Goal: Transaction & Acquisition: Obtain resource

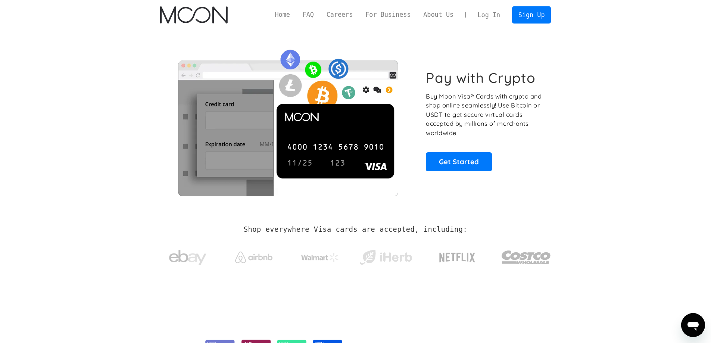
click at [499, 20] on link "Log In" at bounding box center [488, 15] width 35 height 16
click at [551, 16] on div "Home FAQ Careers For Business About Us Log In Sign Up Home FAQ For Business Car…" at bounding box center [355, 15] width 413 height 30
click at [540, 15] on link "Sign Up" at bounding box center [531, 14] width 39 height 17
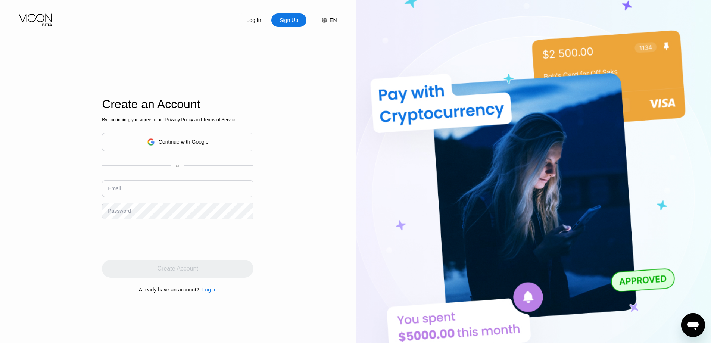
click at [238, 78] on div "Create an Account By continuing, you agree to our Privacy Policy and Terms of S…" at bounding box center [178, 195] width 152 height 377
click at [223, 144] on div "Continue with Google" at bounding box center [178, 142] width 152 height 18
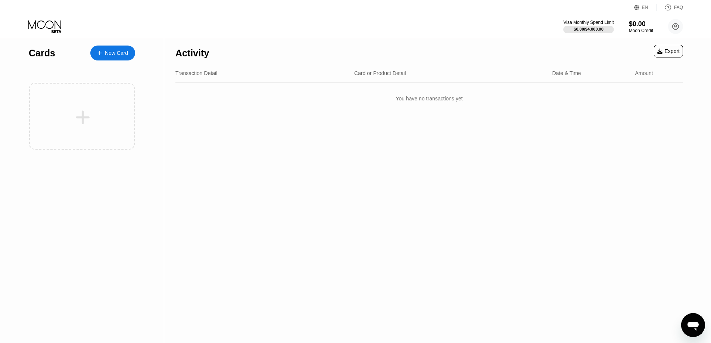
click at [353, 154] on div "Activity Export Transaction Detail Card or Product Detail Date & Time Amount Yo…" at bounding box center [429, 190] width 530 height 305
click at [126, 51] on div "New Card" at bounding box center [116, 53] width 23 height 6
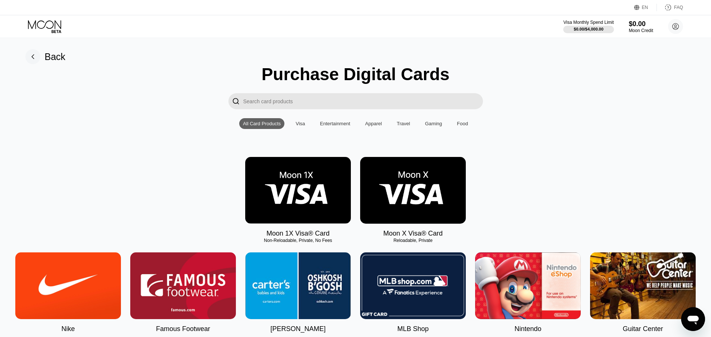
click at [400, 171] on img at bounding box center [413, 190] width 106 height 67
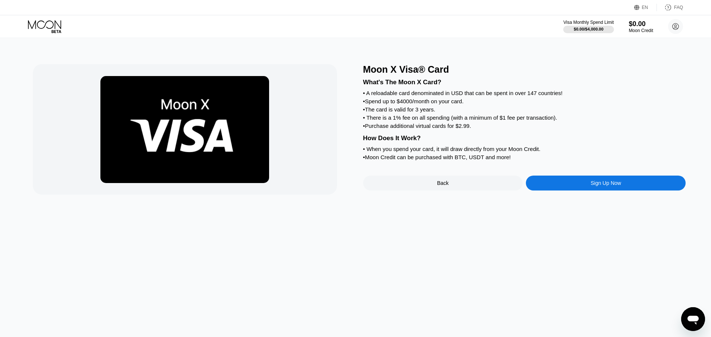
drag, startPoint x: 365, startPoint y: 96, endPoint x: 402, endPoint y: 109, distance: 39.4
click at [410, 99] on div "Moon X Visa® Card What's The Moon X Card? • A reloadable card denominated in US…" at bounding box center [356, 129] width 646 height 131
click at [402, 109] on div "What's The Moon X Card? • A reloadable card denominated in USD that can be spen…" at bounding box center [524, 118] width 323 height 87
click at [377, 129] on div "• Purchase additional virtual cards for $2.99." at bounding box center [524, 126] width 323 height 6
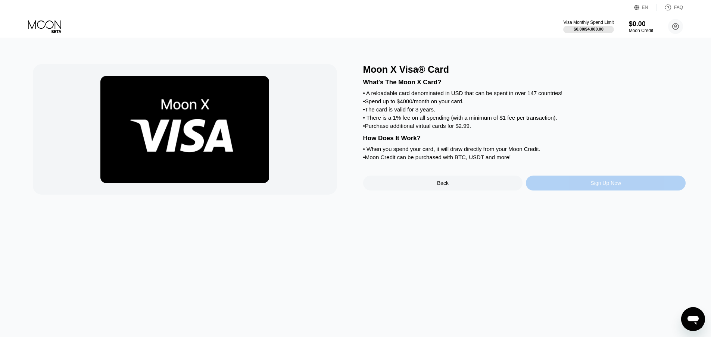
click at [604, 186] on div "Sign Up Now" at bounding box center [605, 183] width 31 height 6
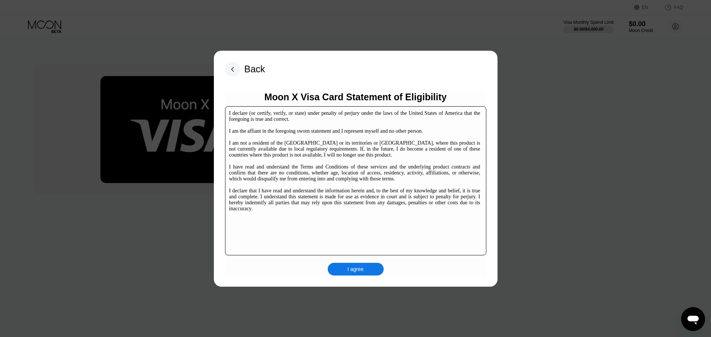
click at [368, 273] on div "I agree" at bounding box center [356, 269] width 56 height 13
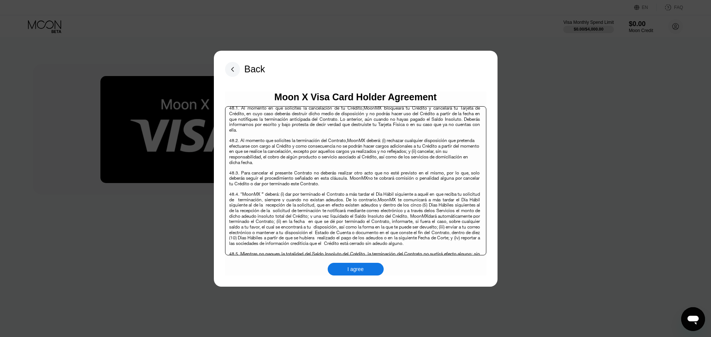
scroll to position [4847, 0]
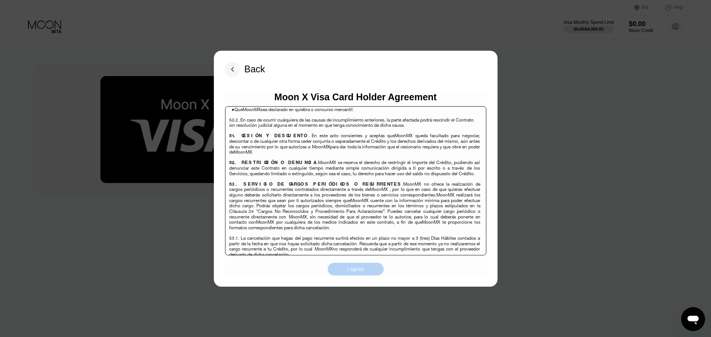
click at [374, 267] on div "I agree" at bounding box center [356, 269] width 56 height 13
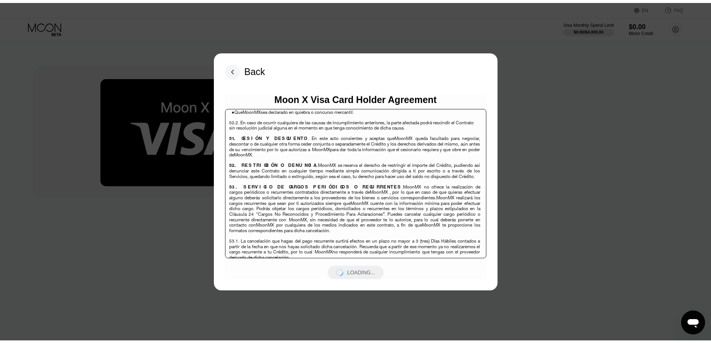
scroll to position [4846, 0]
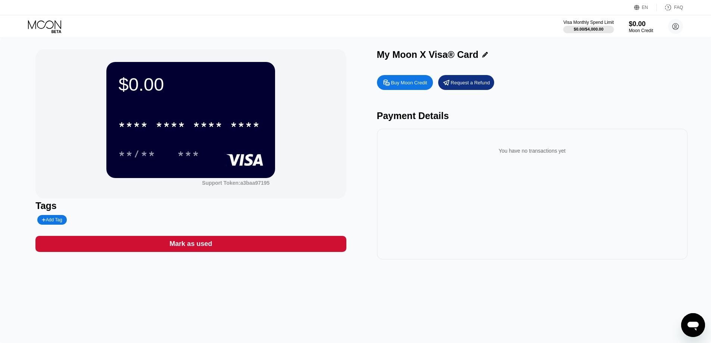
click at [483, 117] on div "Payment Details" at bounding box center [532, 115] width 310 height 11
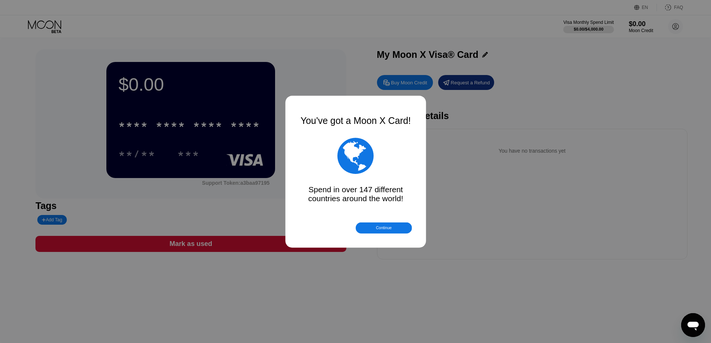
click at [258, 124] on div at bounding box center [358, 171] width 717 height 343
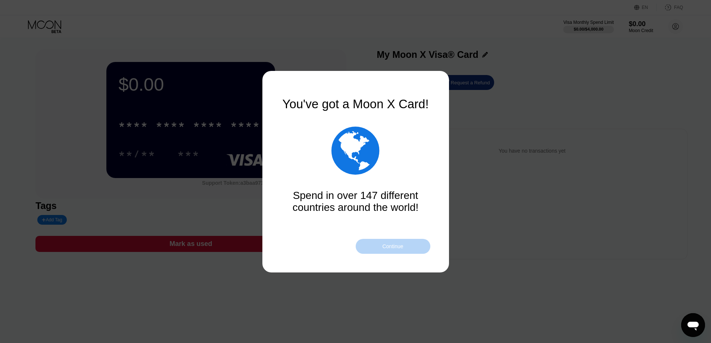
click at [376, 240] on div "Continue" at bounding box center [393, 246] width 75 height 15
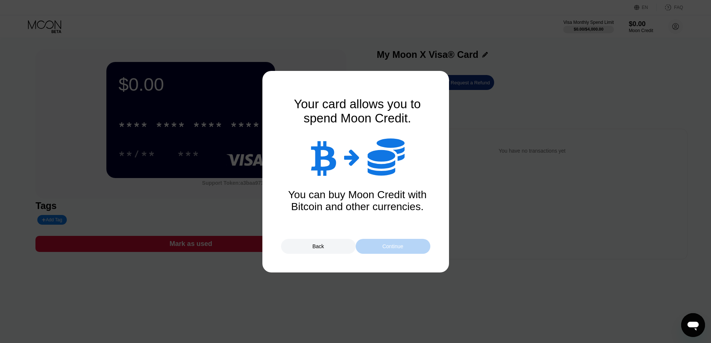
click at [390, 243] on div "Continue" at bounding box center [392, 246] width 21 height 6
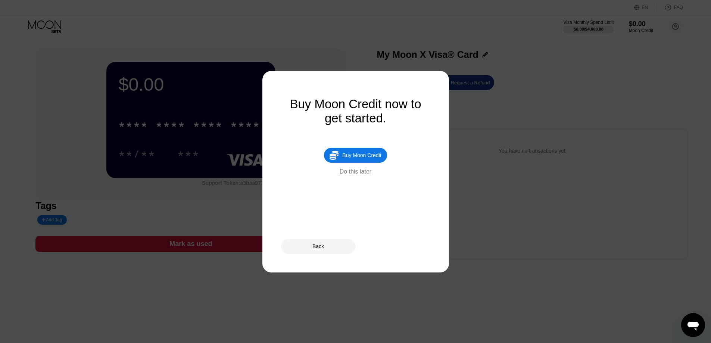
click at [361, 175] on div "Do this later" at bounding box center [356, 171] width 32 height 7
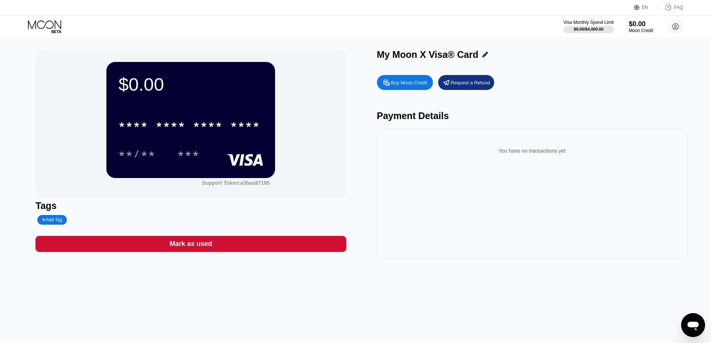
click at [347, 175] on div "$0.00 * * * * * * * * * * * * **** **/** *** Support Token: a3baa97195 Tags Add…" at bounding box center [355, 154] width 640 height 210
click at [229, 129] on div "* * * * * * * * * * * * ****" at bounding box center [189, 124] width 151 height 19
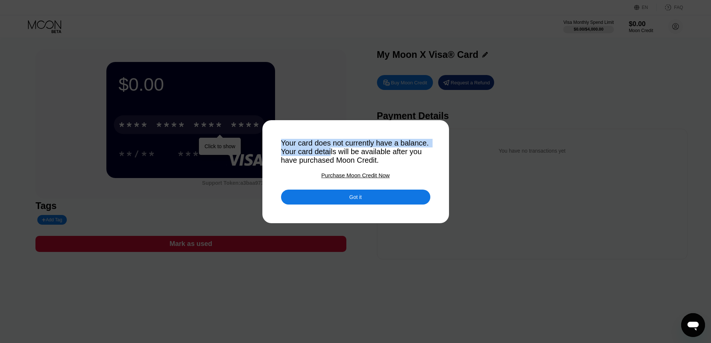
drag, startPoint x: 278, startPoint y: 141, endPoint x: 372, endPoint y: 154, distance: 94.5
click at [364, 153] on div "Your card does not currently have a balance. Your card details will be availabl…" at bounding box center [355, 171] width 711 height 343
click at [376, 153] on div "Your card does not currently have a balance. Your card details will be availabl…" at bounding box center [355, 152] width 149 height 26
click at [313, 151] on div "Your card does not currently have a balance. Your card details will be availabl…" at bounding box center [355, 152] width 149 height 26
click at [331, 150] on div "Your card does not currently have a balance. Your card details will be availabl…" at bounding box center [355, 152] width 149 height 26
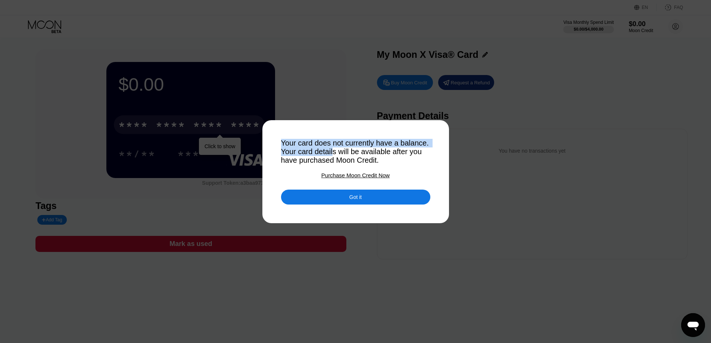
drag, startPoint x: 366, startPoint y: 156, endPoint x: 394, endPoint y: 161, distance: 28.7
click at [366, 156] on div "Your card does not currently have a balance. Your card details will be availabl…" at bounding box center [355, 152] width 149 height 26
click at [369, 200] on div "Got it" at bounding box center [355, 197] width 149 height 15
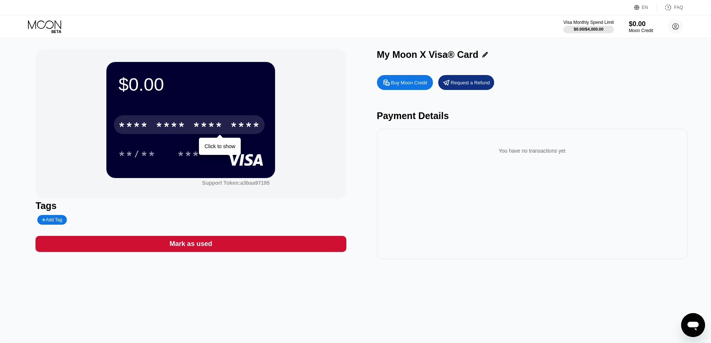
click at [292, 155] on div "$0.00 * * * * * * * * * * * * **** Click to show **/** *** Support Token: a3baa…" at bounding box center [190, 123] width 310 height 149
click at [245, 127] on div "****" at bounding box center [245, 126] width 30 height 12
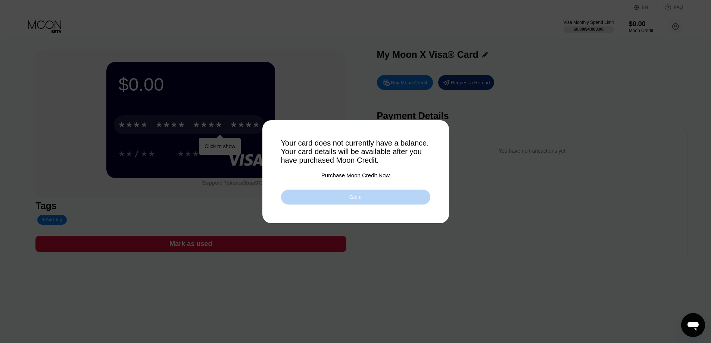
click at [360, 200] on div "Got it" at bounding box center [355, 197] width 12 height 7
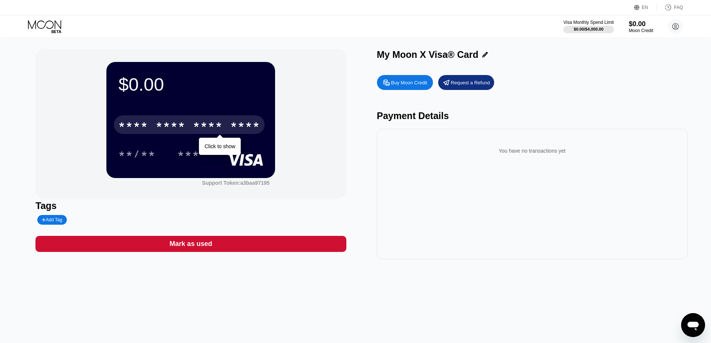
click at [247, 129] on div "****" at bounding box center [245, 126] width 30 height 12
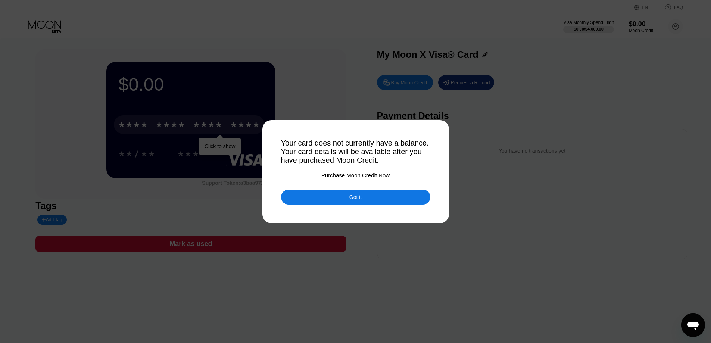
click at [347, 178] on div "Purchase Moon Credit Now" at bounding box center [355, 175] width 68 height 6
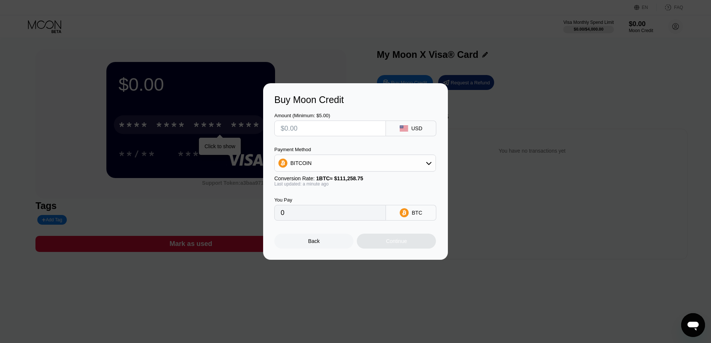
click at [382, 163] on div "BITCOIN" at bounding box center [355, 163] width 161 height 15
click at [359, 195] on div "USDT on TRON" at bounding box center [355, 200] width 157 height 15
type input "0.00"
click at [317, 132] on input "text" at bounding box center [330, 128] width 99 height 15
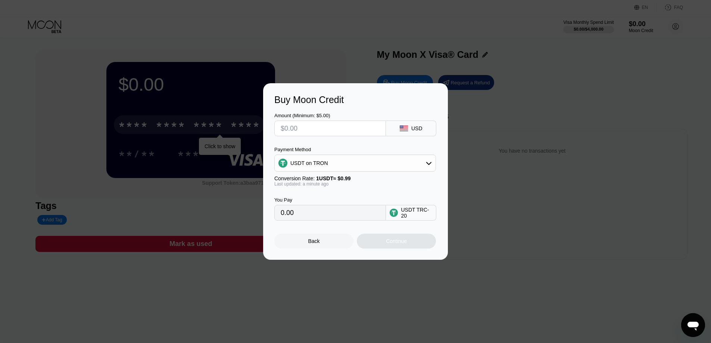
type input "$5"
type input "5.05"
type input "$5"
click at [364, 149] on div "Payment Method" at bounding box center [355, 150] width 162 height 6
click at [364, 164] on div "USDT on TRON" at bounding box center [355, 163] width 161 height 15
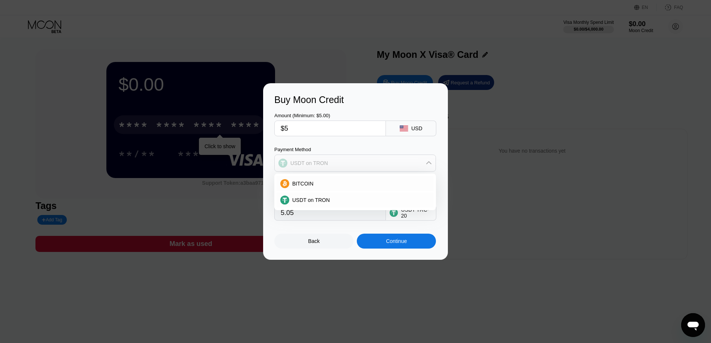
click at [364, 164] on div "USDT on TRON" at bounding box center [355, 163] width 161 height 15
click at [371, 187] on div "Last updated: a minute ago" at bounding box center [355, 183] width 162 height 5
click at [321, 218] on input "5.05" at bounding box center [330, 212] width 99 height 15
click at [415, 219] on div "USDT TRC-20" at bounding box center [416, 213] width 31 height 12
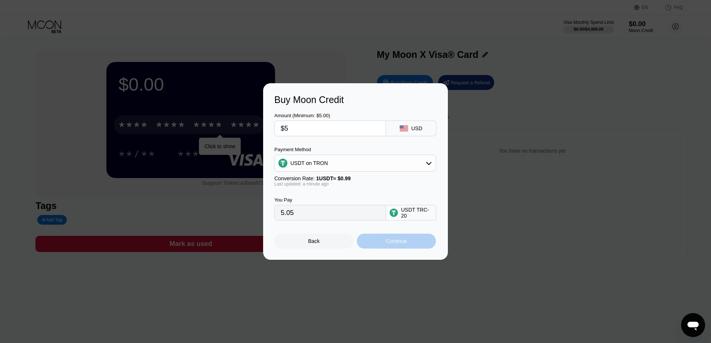
click at [411, 249] on div "Continue" at bounding box center [396, 241] width 79 height 15
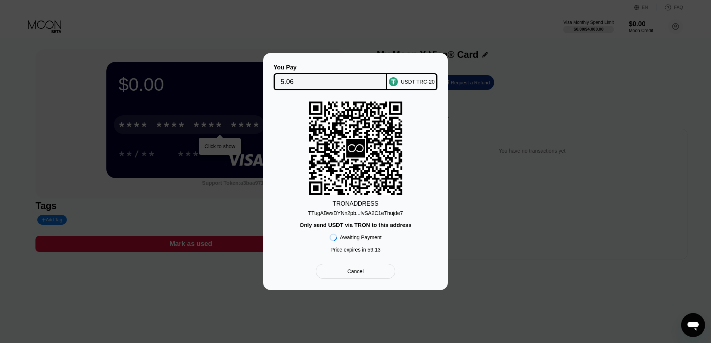
click at [326, 211] on div "TTugABwsDYNn2pb...fvSA2C1eThujde7" at bounding box center [355, 213] width 95 height 6
click at [342, 80] on input "5.06" at bounding box center [331, 81] width 100 height 15
click at [427, 120] on div "TRON ADDRESS TTugABwsDYNn2pb...fvSA2C1eThujde7 Only send USDT via TRON to this …" at bounding box center [355, 179] width 162 height 155
